Goal: Transaction & Acquisition: Download file/media

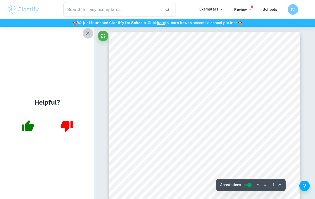
click at [88, 31] on icon "button" at bounding box center [88, 33] width 6 height 6
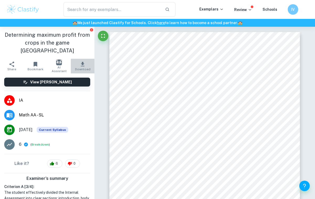
click at [84, 68] on span "Download" at bounding box center [82, 70] width 15 height 4
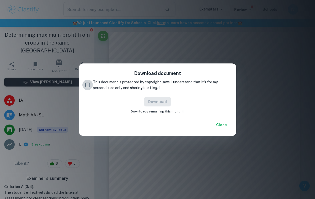
click at [89, 84] on input "This document is protected by copyright laws. I understand that it's for my per…" at bounding box center [87, 85] width 11 height 11
checkbox input "true"
click at [155, 98] on button "Download" at bounding box center [157, 101] width 27 height 9
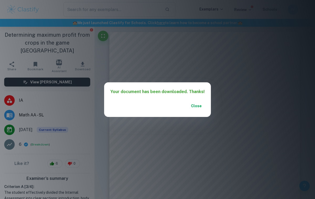
click at [194, 105] on button "Close" at bounding box center [196, 105] width 17 height 9
